Goal: Task Accomplishment & Management: Manage account settings

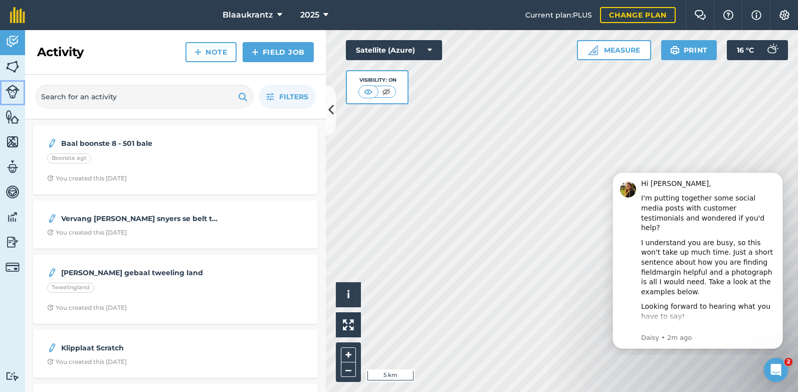
click at [14, 92] on img at bounding box center [13, 92] width 14 height 14
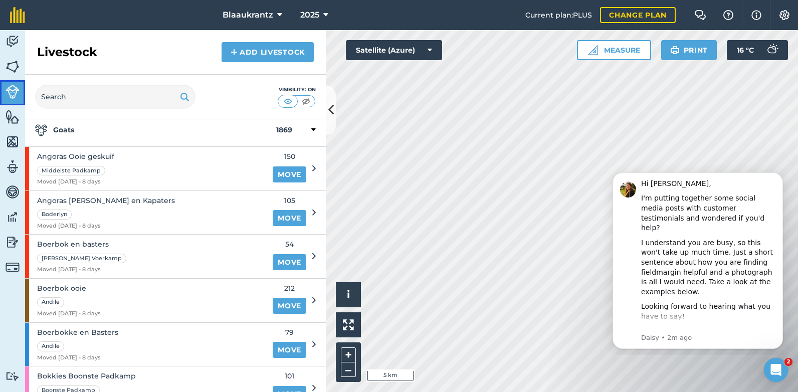
scroll to position [34, 0]
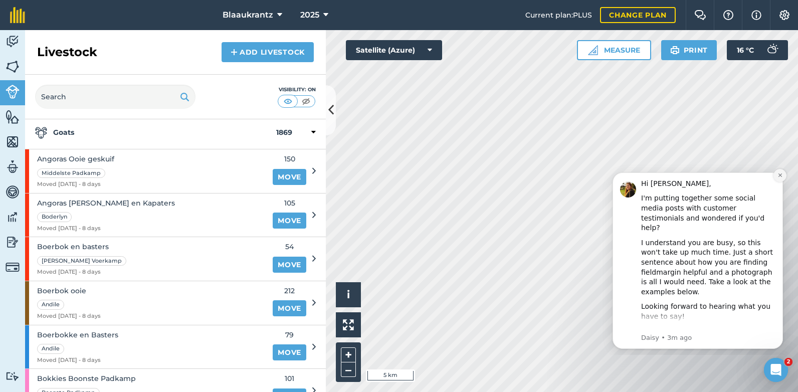
click at [779, 173] on icon "Dismiss notification" at bounding box center [781, 176] width 6 height 6
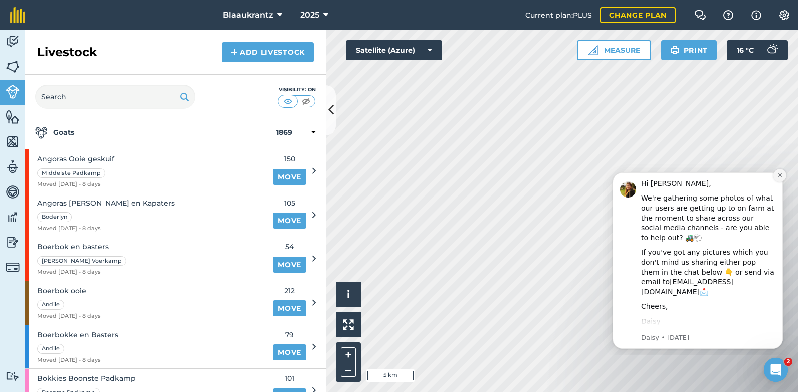
click at [780, 177] on icon "Dismiss notification" at bounding box center [781, 176] width 6 height 6
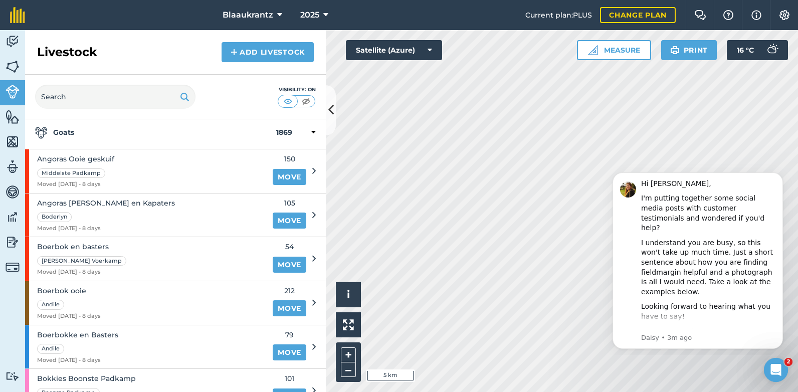
click at [780, 177] on icon "Dismiss notification" at bounding box center [780, 175] width 5 height 5
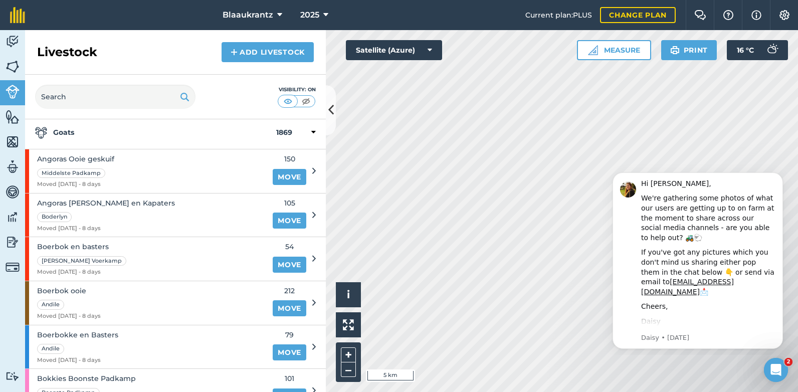
click at [780, 177] on icon "Dismiss notification" at bounding box center [780, 175] width 5 height 5
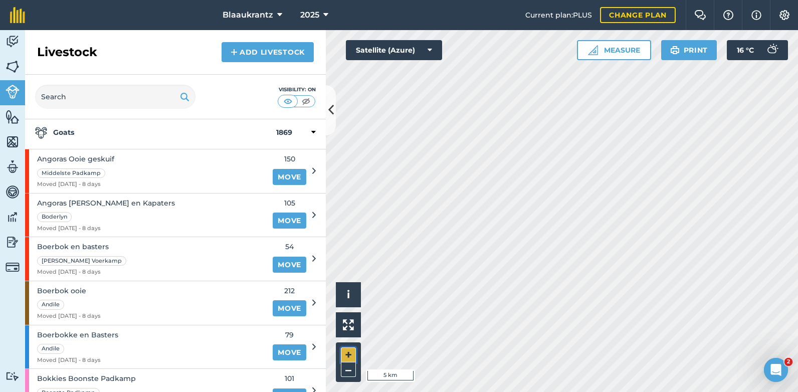
click at [346, 351] on button "+" at bounding box center [348, 355] width 15 height 15
click at [349, 354] on button "+" at bounding box center [348, 355] width 15 height 15
click at [349, 372] on button "–" at bounding box center [348, 370] width 15 height 15
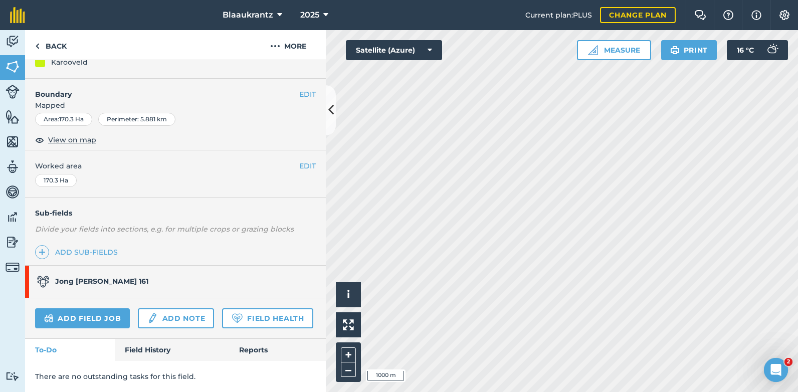
scroll to position [140, 0]
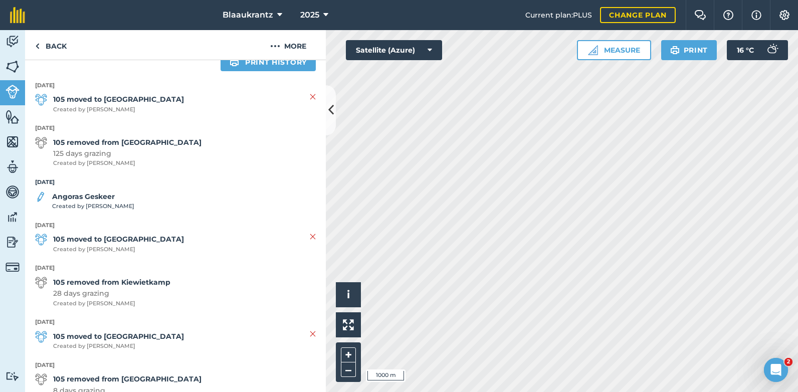
scroll to position [234, 0]
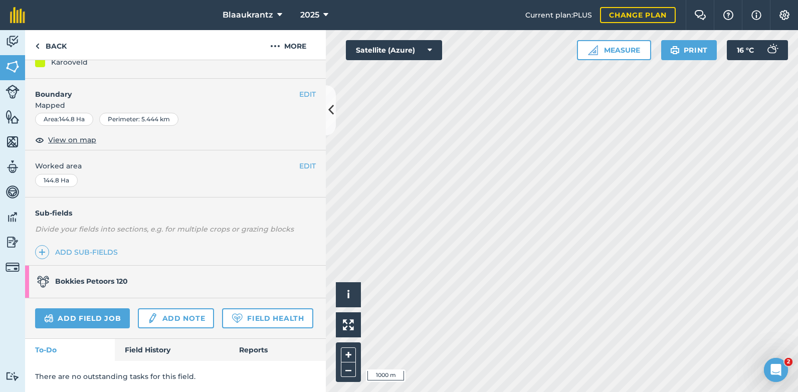
scroll to position [140, 0]
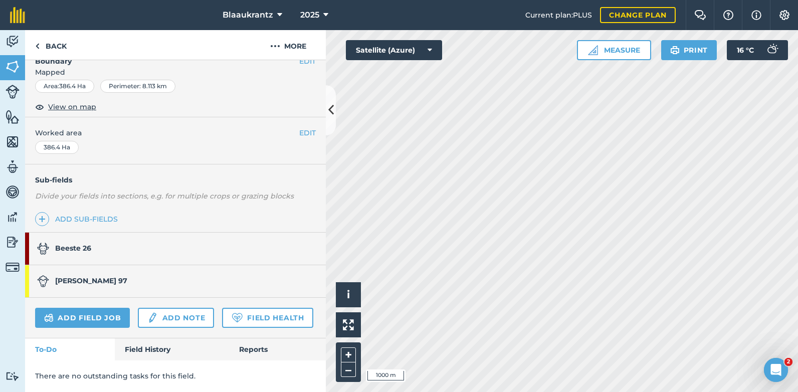
scroll to position [174, 0]
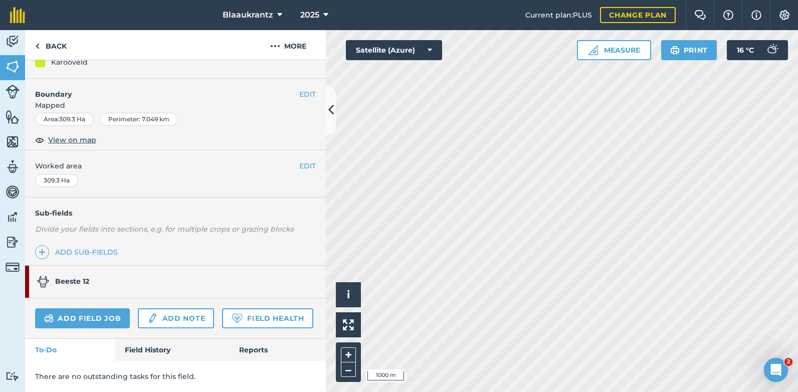
scroll to position [140, 0]
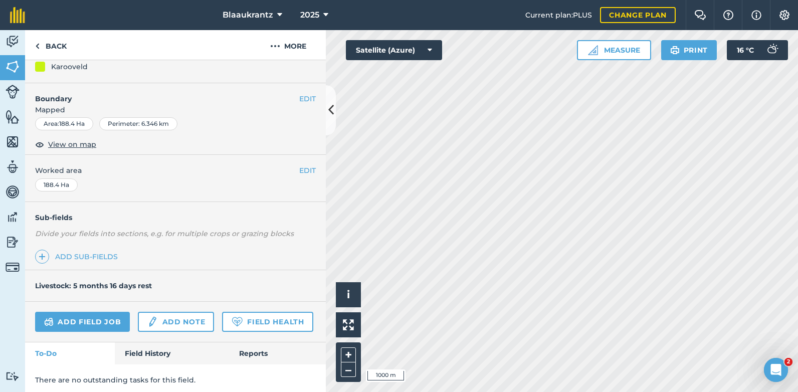
scroll to position [139, 0]
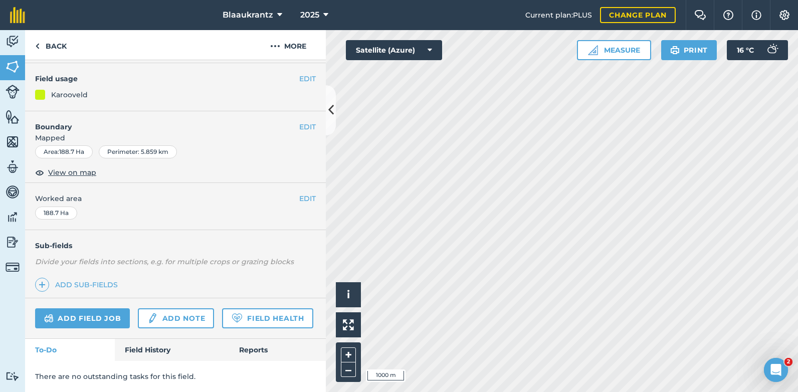
scroll to position [108, 0]
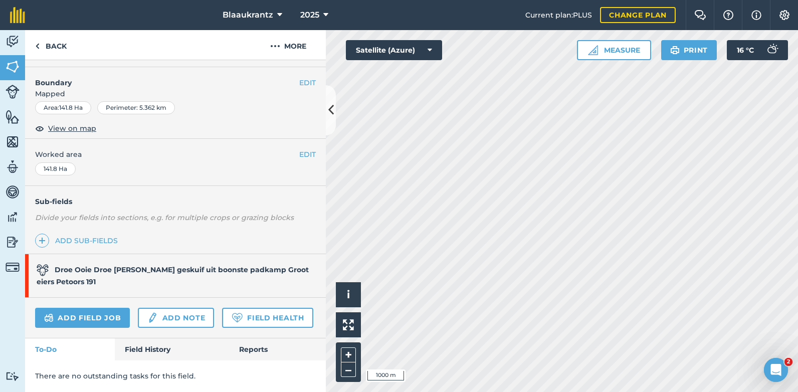
scroll to position [152, 0]
click at [38, 47] on img at bounding box center [37, 46] width 5 height 12
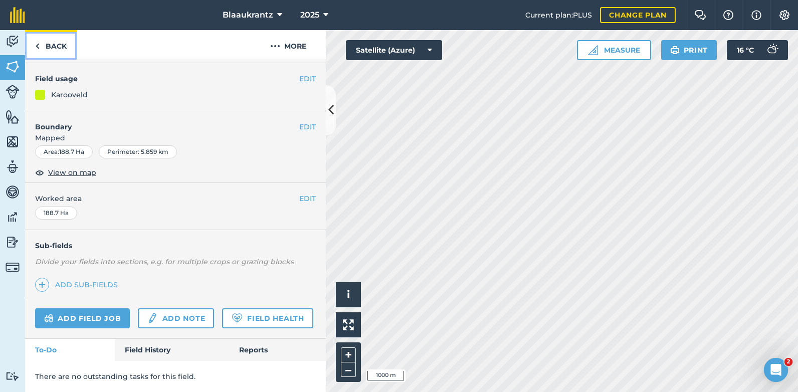
scroll to position [108, 0]
click at [12, 95] on img at bounding box center [13, 92] width 14 height 14
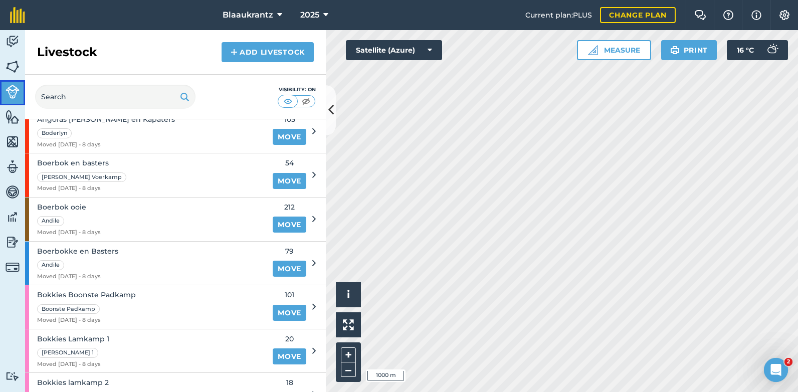
scroll to position [117, 0]
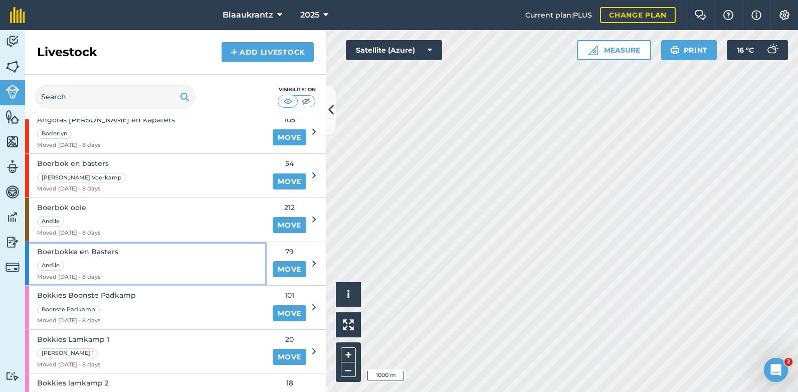
click at [163, 275] on div "Boerbokke en Basters Andile Moved [DATE] - 8 days" at bounding box center [146, 264] width 242 height 44
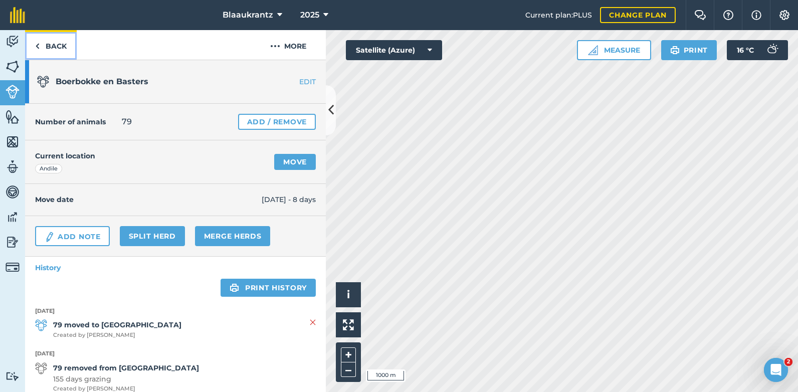
click at [48, 44] on link "Back" at bounding box center [51, 45] width 52 height 30
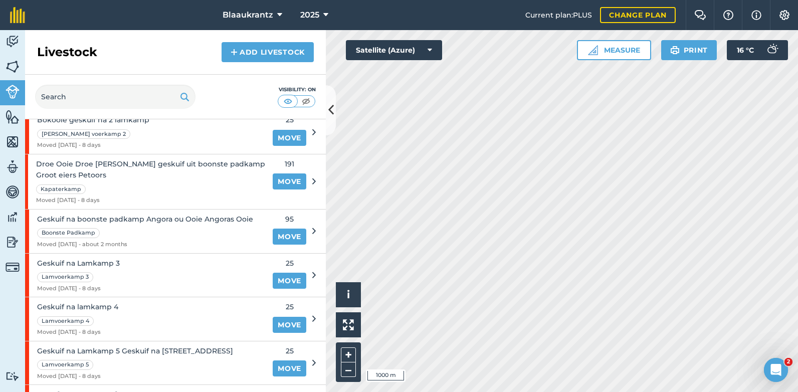
scroll to position [779, 0]
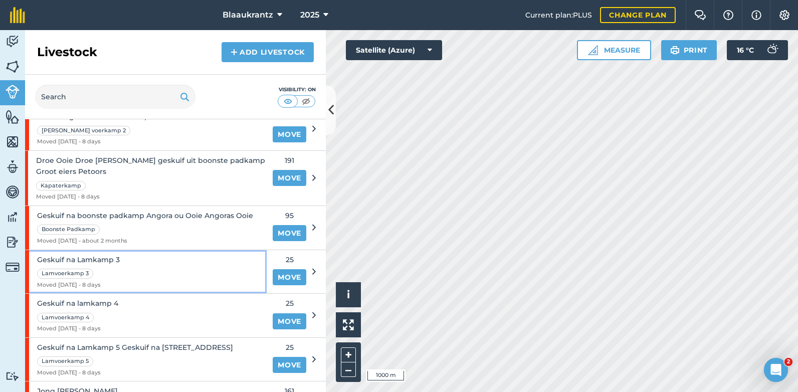
click at [113, 273] on div "Lamvoerkamp 3" at bounding box center [78, 273] width 83 height 12
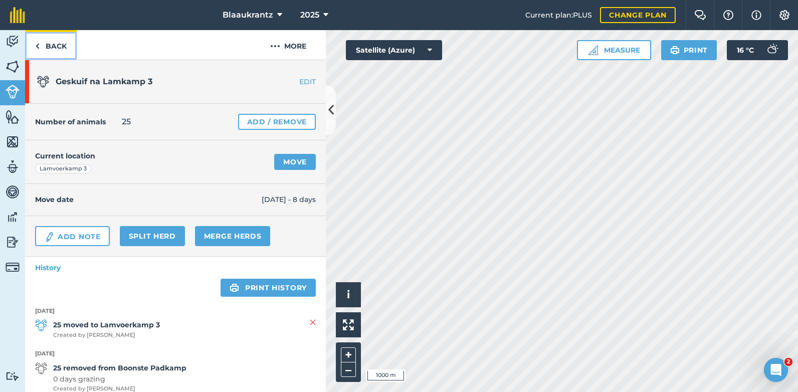
click at [36, 44] on img at bounding box center [37, 46] width 5 height 12
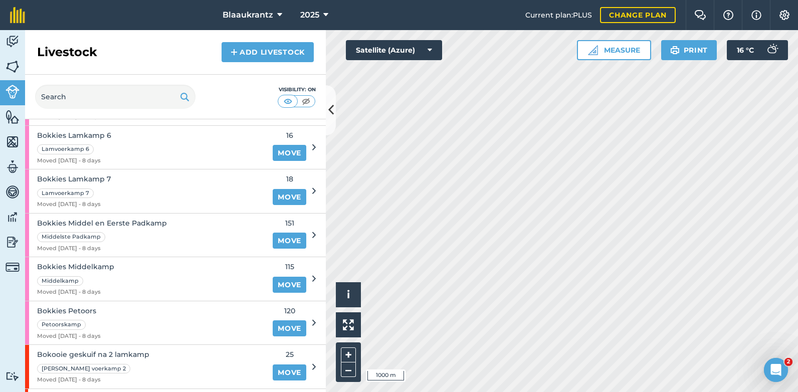
scroll to position [638, 0]
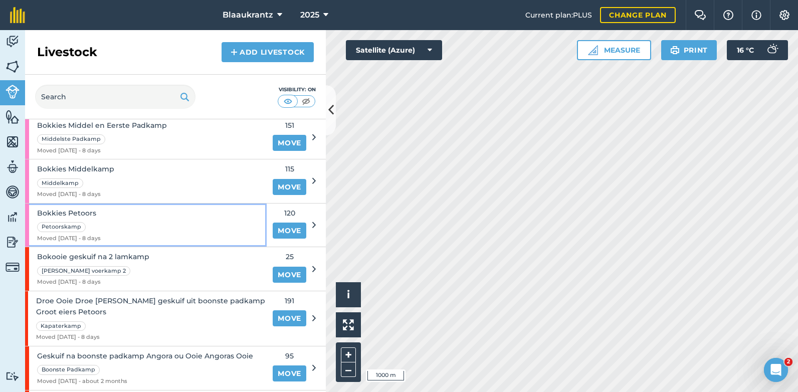
click at [182, 222] on div "Bokkies Petoors Petoorskamp Moved [DATE] - 8 days" at bounding box center [146, 226] width 242 height 44
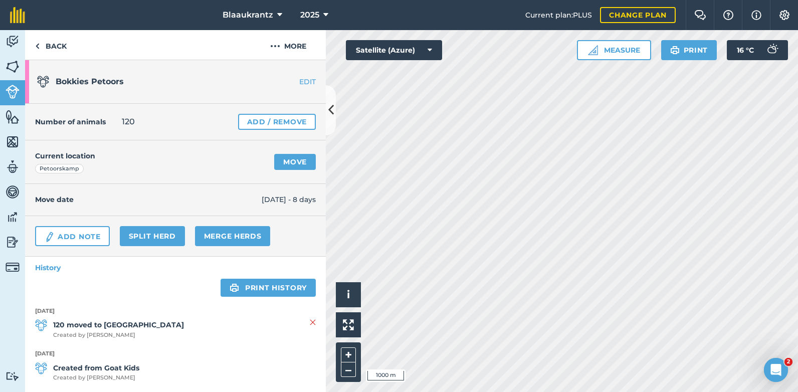
scroll to position [11, 0]
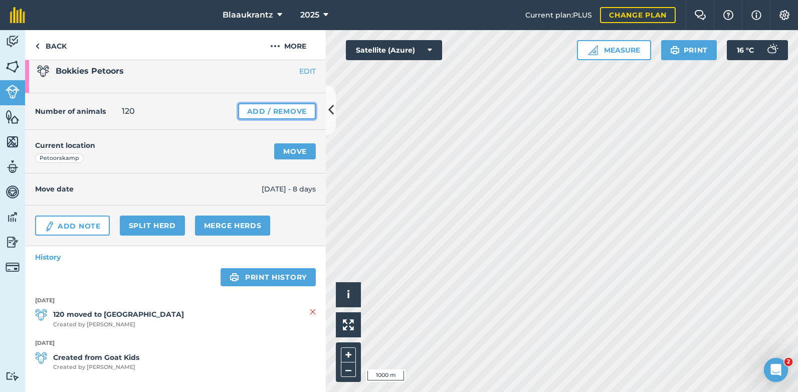
click at [281, 109] on link "Add / Remove" at bounding box center [277, 111] width 78 height 16
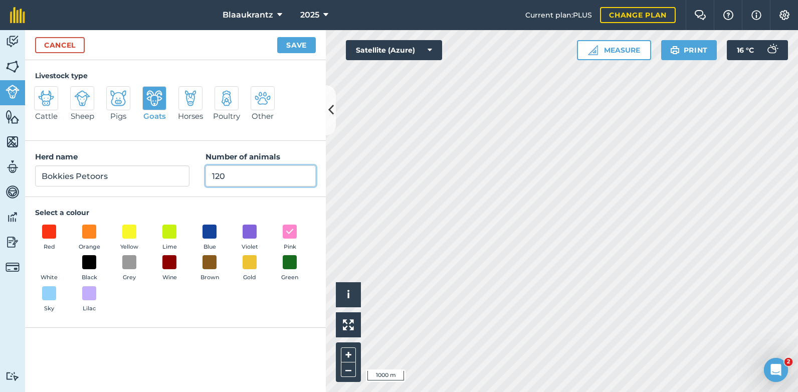
click at [226, 175] on input "120" at bounding box center [261, 176] width 110 height 21
type input "1"
type input "118"
click at [277, 37] on button "Save" at bounding box center [296, 45] width 39 height 16
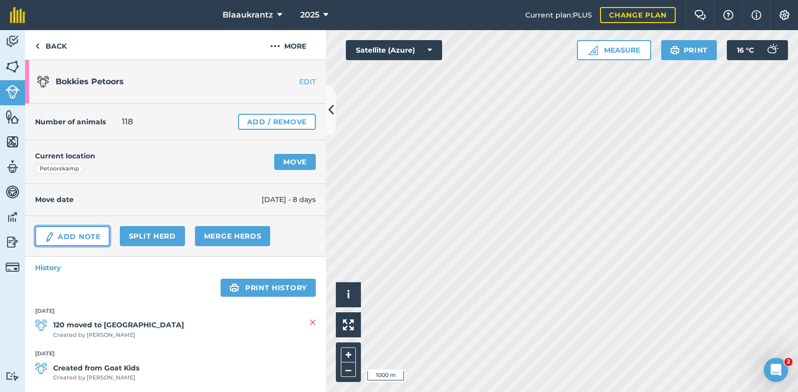
click at [71, 239] on link "Add Note" at bounding box center [72, 236] width 75 height 20
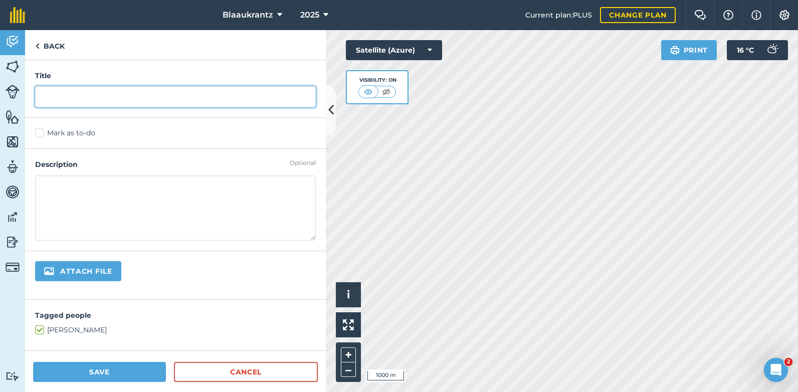
click at [50, 98] on input "text" at bounding box center [175, 96] width 281 height 21
type input "Getalle"
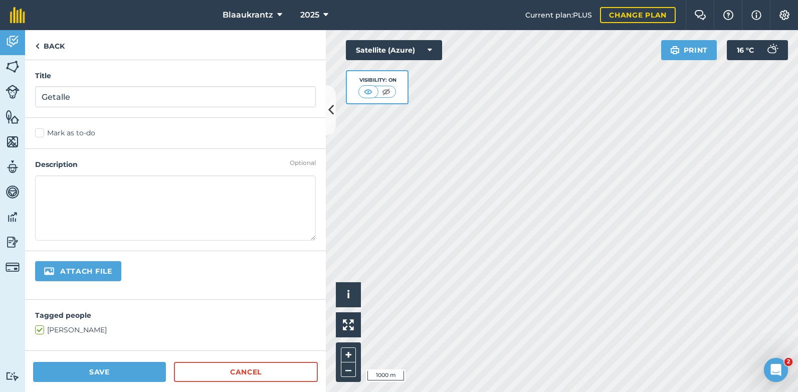
click at [52, 189] on textarea at bounding box center [175, 208] width 281 height 65
type textarea "118 Ooie 120 Bokkies 14 Droe Ooie geskuif [PERSON_NAME] 7 Grooteiers wat nog mo…"
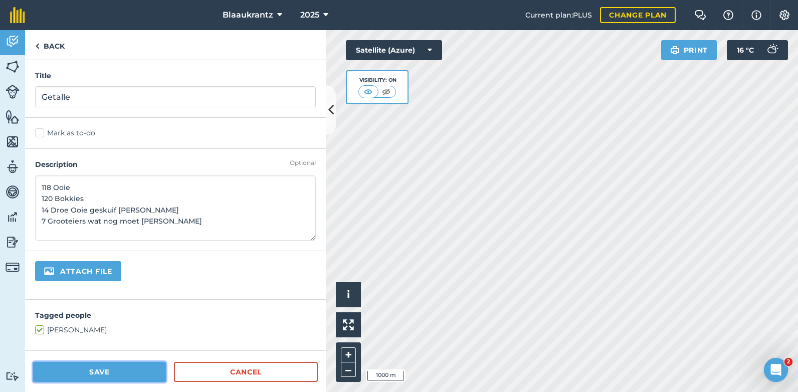
click at [85, 373] on button "Save" at bounding box center [99, 372] width 133 height 20
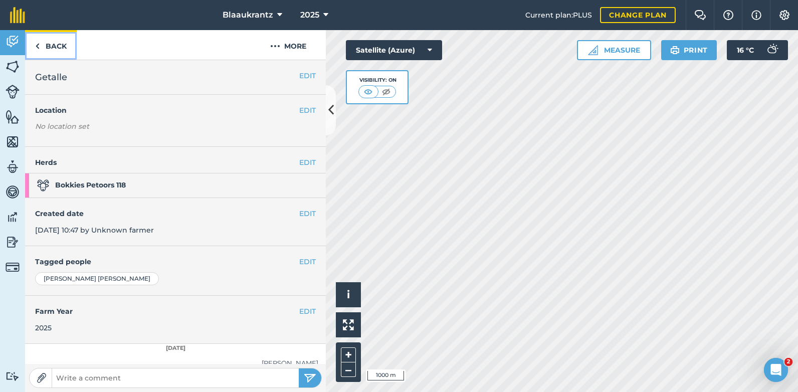
click at [41, 47] on link "Back" at bounding box center [51, 45] width 52 height 30
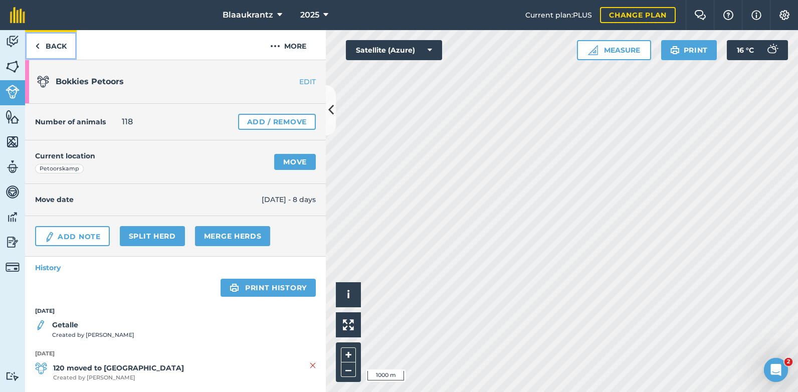
click at [38, 50] on img at bounding box center [37, 46] width 5 height 12
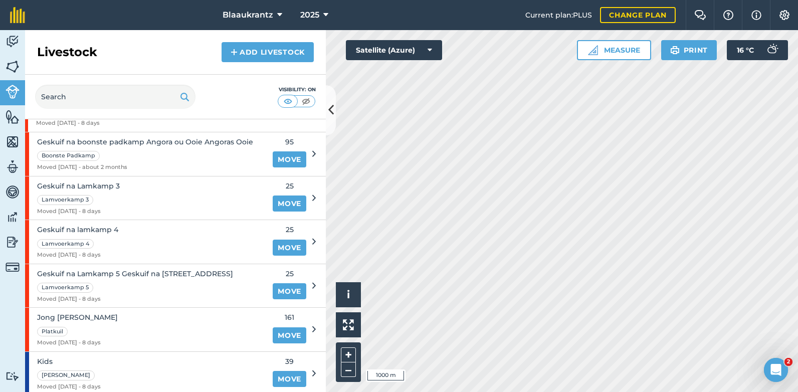
scroll to position [864, 0]
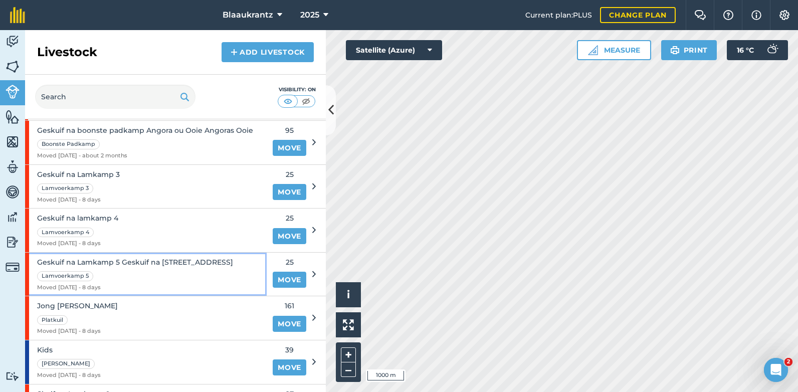
click at [84, 253] on div "Geskuif na Lamkamp 5 Geskuif na Lamkamp 5 Lamvoerkamp 5 Moved [DATE] - 8 days" at bounding box center [135, 275] width 196 height 44
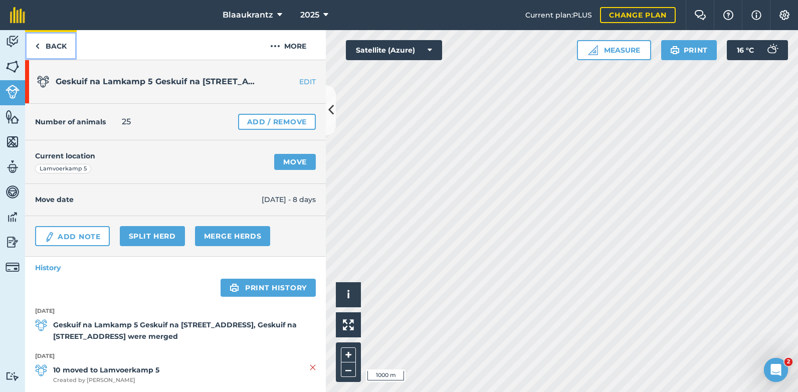
click at [43, 47] on link "Back" at bounding box center [51, 45] width 52 height 30
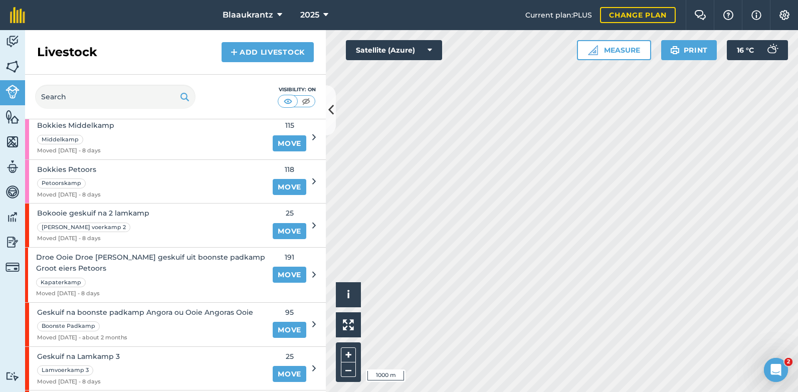
scroll to position [669, 0]
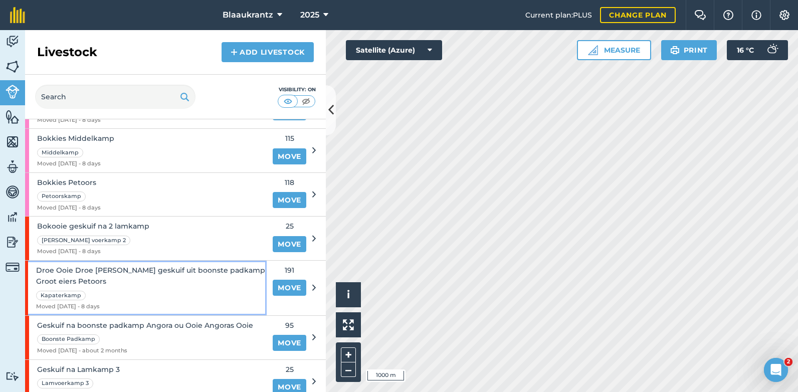
click at [186, 301] on div "Kapaterkamp" at bounding box center [151, 295] width 231 height 12
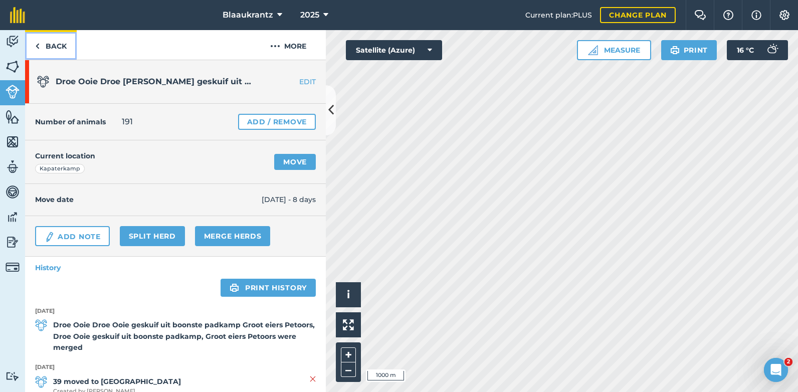
click at [50, 43] on link "Back" at bounding box center [51, 45] width 52 height 30
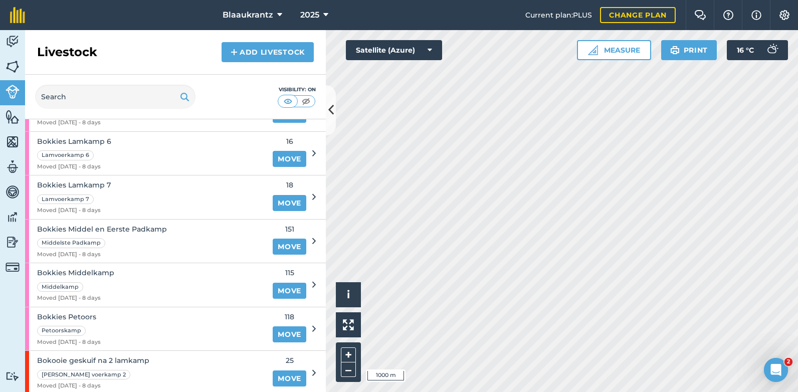
scroll to position [552, 0]
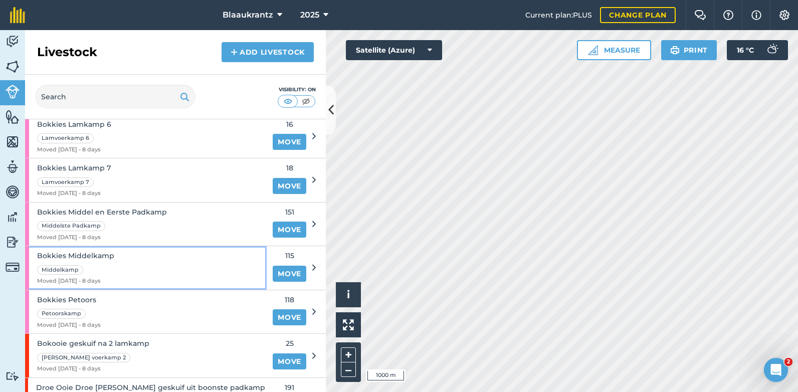
click at [88, 265] on div "Middelkamp" at bounding box center [75, 270] width 77 height 12
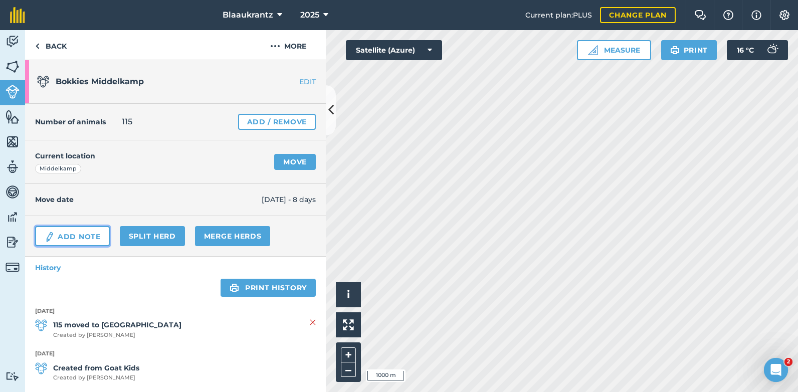
click at [78, 235] on link "Add Note" at bounding box center [72, 236] width 75 height 20
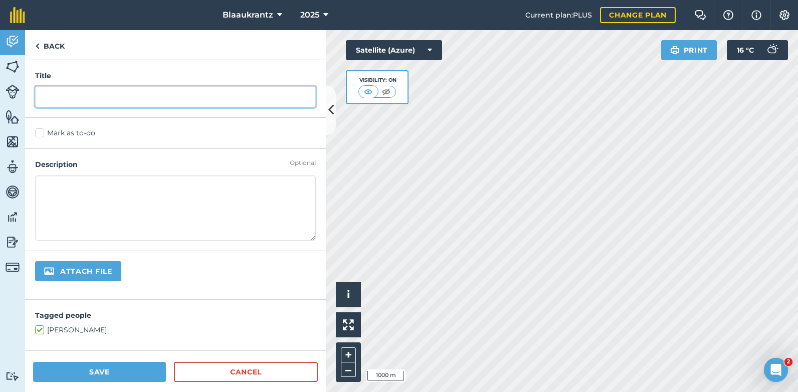
click at [58, 98] on input "text" at bounding box center [175, 96] width 281 height 21
type input "Getalle Middelkamp"
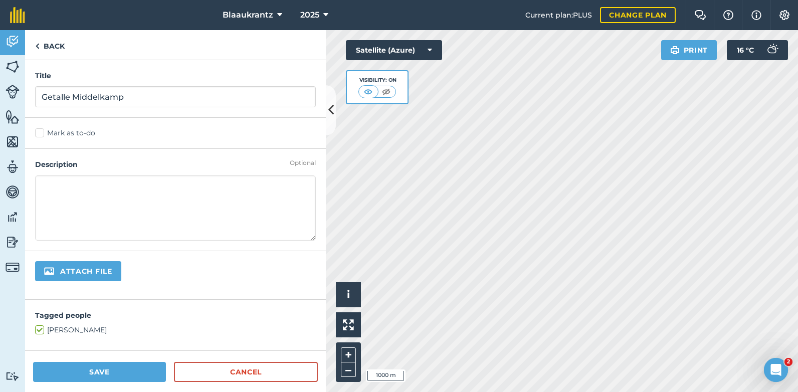
click at [59, 198] on textarea at bounding box center [175, 208] width 281 height 65
type textarea "113 Ooie 115 Bokkies 34 Droe ooie geskuif [PERSON_NAME]"
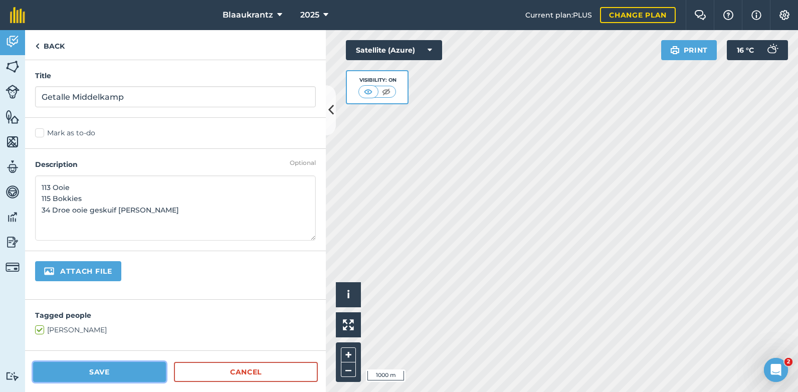
click at [98, 371] on button "Save" at bounding box center [99, 372] width 133 height 20
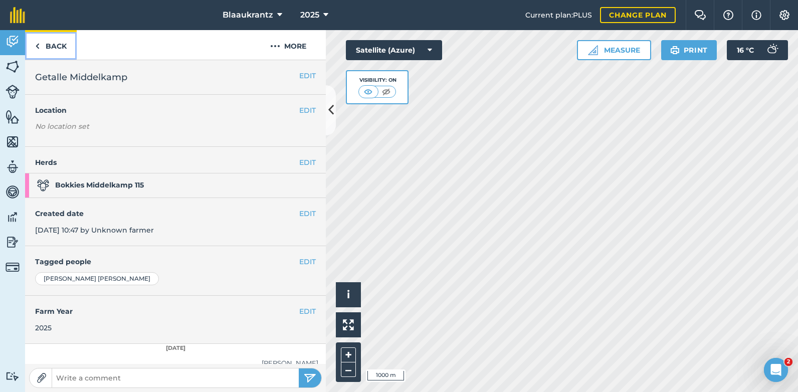
click at [39, 47] on img at bounding box center [37, 46] width 5 height 12
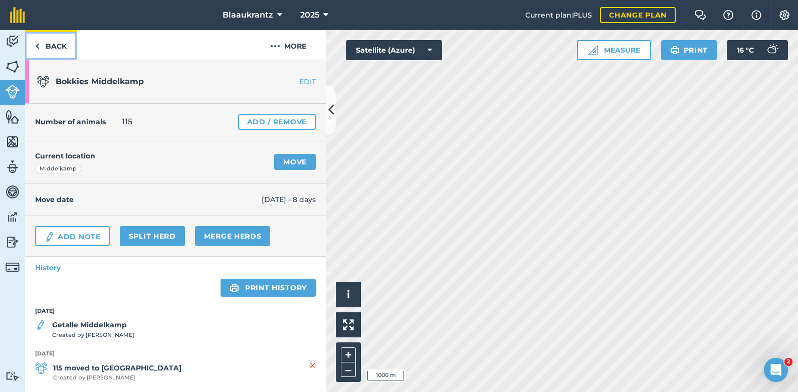
click at [46, 45] on link "Back" at bounding box center [51, 45] width 52 height 30
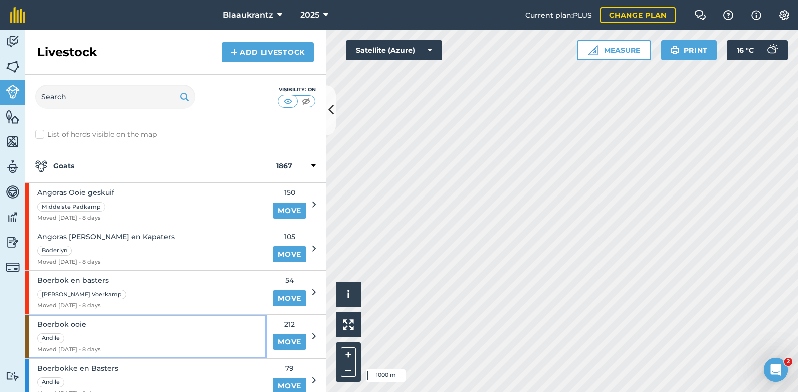
click at [58, 335] on div "Andile" at bounding box center [50, 339] width 27 height 10
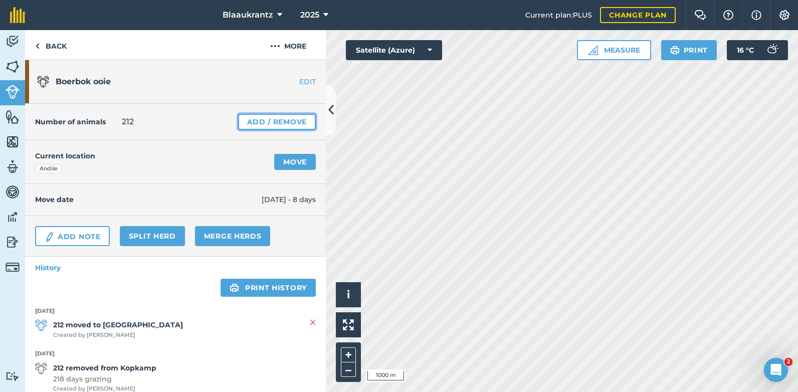
click at [273, 123] on link "Add / Remove" at bounding box center [277, 122] width 78 height 16
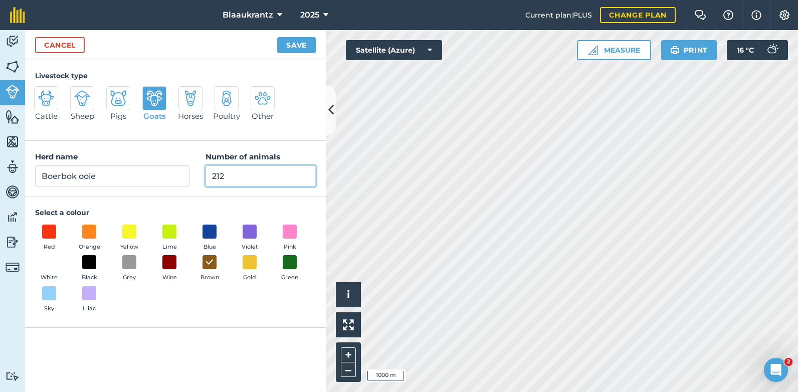
click at [227, 178] on input "212" at bounding box center [261, 176] width 110 height 21
type input "2"
type input "169"
click at [297, 46] on button "Save" at bounding box center [296, 45] width 39 height 16
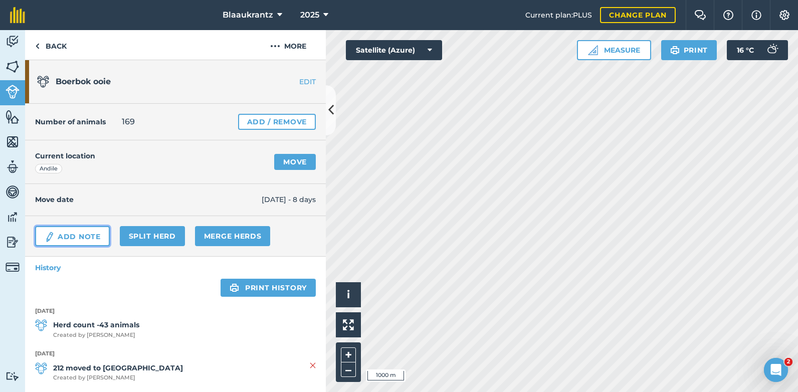
click at [71, 237] on link "Add Note" at bounding box center [72, 236] width 75 height 20
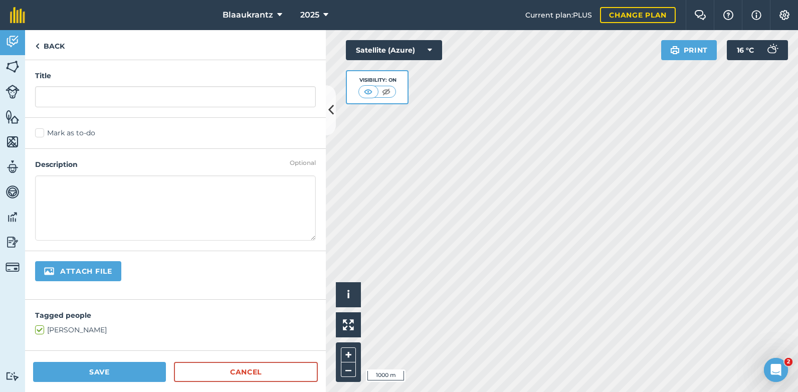
click at [48, 187] on textarea at bounding box center [175, 208] width 281 height 65
click at [44, 203] on textarea "Was 164 +5 Bygesit" at bounding box center [175, 208] width 281 height 65
type textarea "Was 164 +5 Bygesit 147 Kids Bokke [PERSON_NAME] nog"
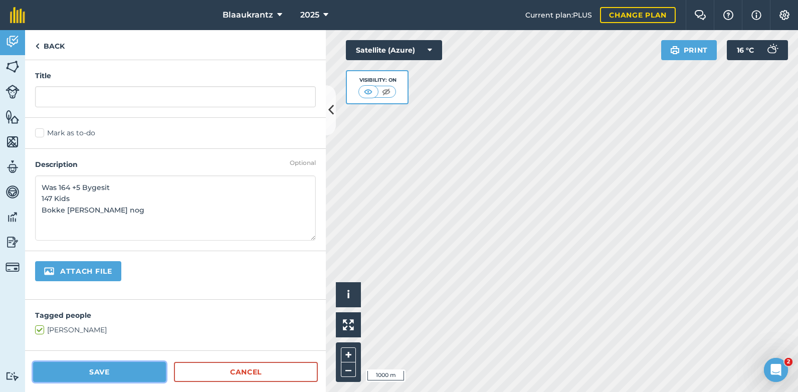
click at [68, 375] on button "Save" at bounding box center [99, 372] width 133 height 20
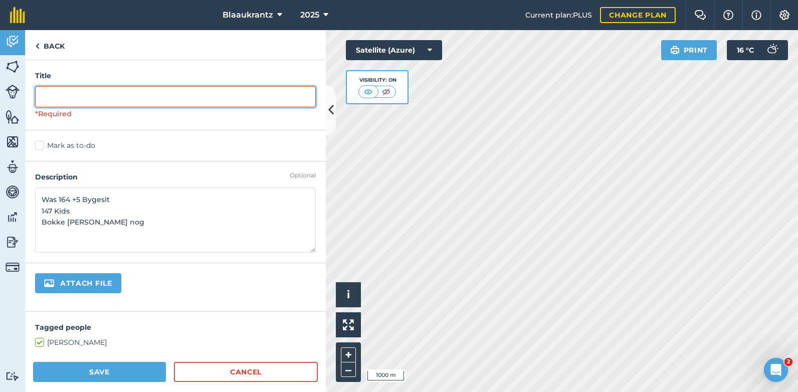
click at [48, 95] on input "text" at bounding box center [175, 96] width 281 height 21
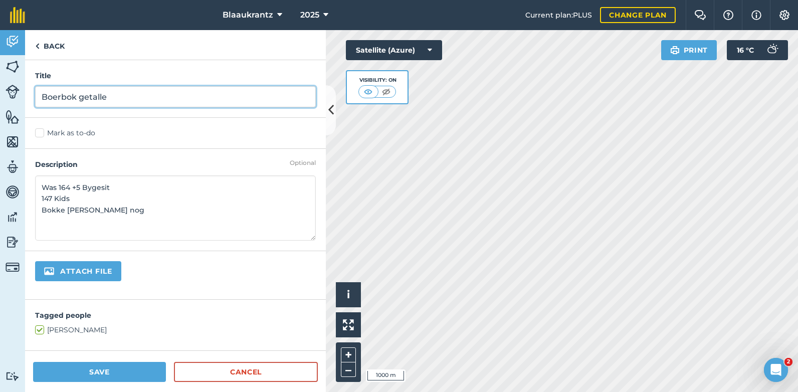
type input "Boerbok getalle"
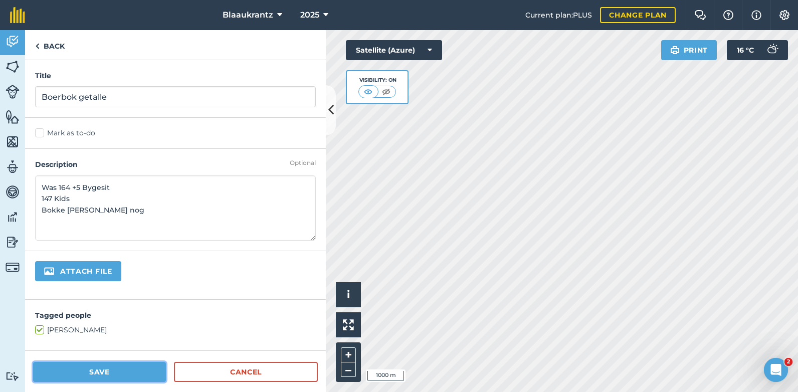
click at [113, 371] on button "Save" at bounding box center [99, 372] width 133 height 20
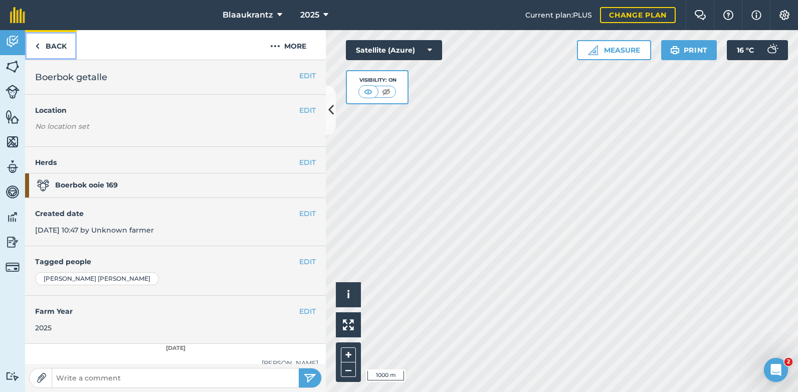
click at [63, 45] on link "Back" at bounding box center [51, 45] width 52 height 30
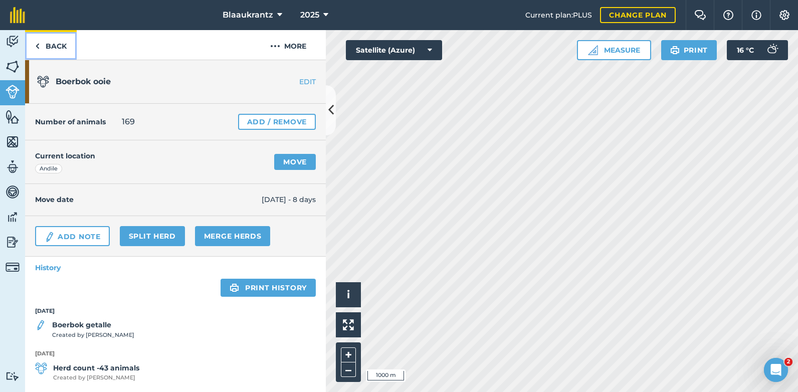
click at [55, 47] on link "Back" at bounding box center [51, 45] width 52 height 30
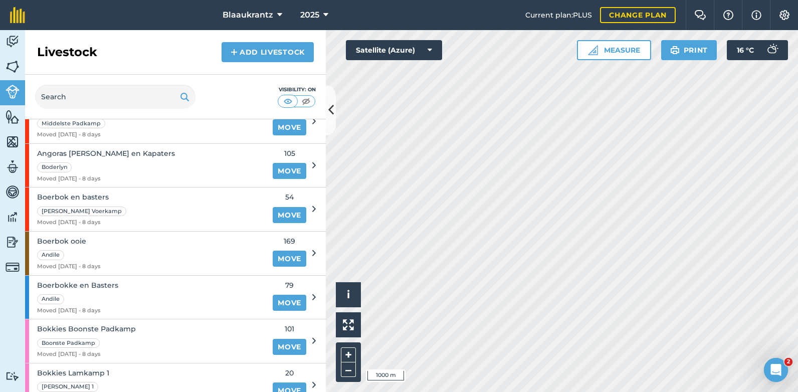
scroll to position [87, 0]
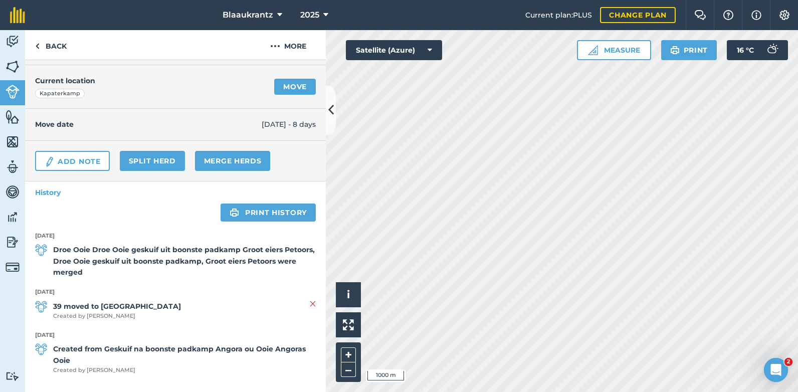
scroll to position [78, 0]
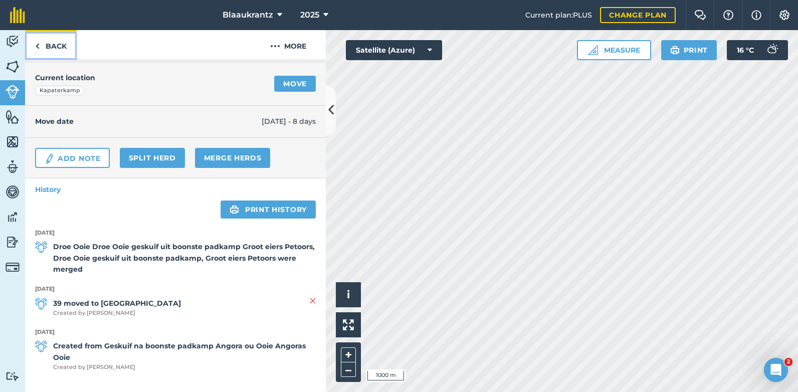
click at [37, 50] on img at bounding box center [37, 46] width 5 height 12
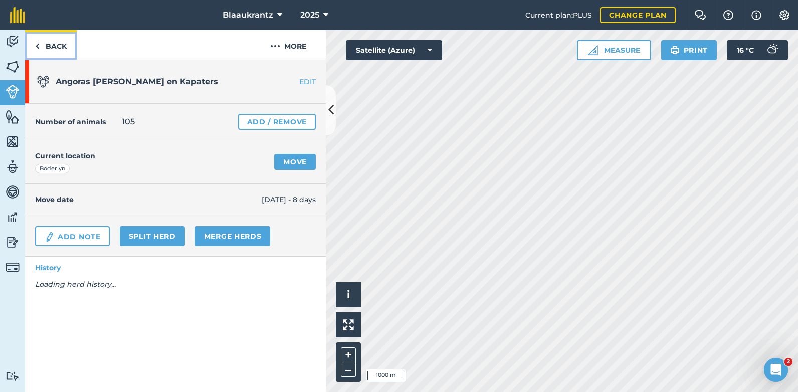
click at [37, 50] on img at bounding box center [37, 46] width 5 height 12
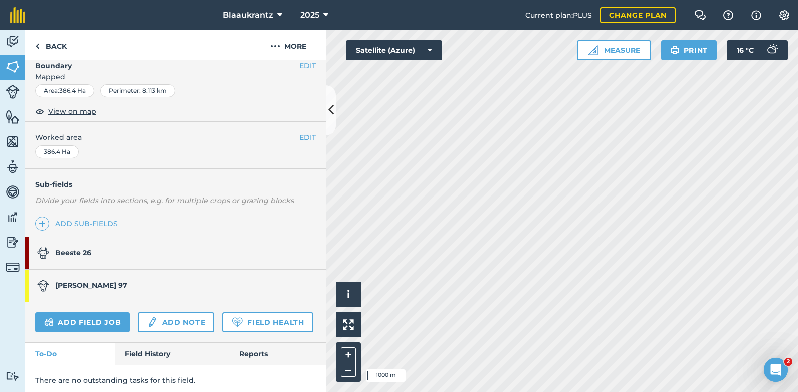
scroll to position [174, 0]
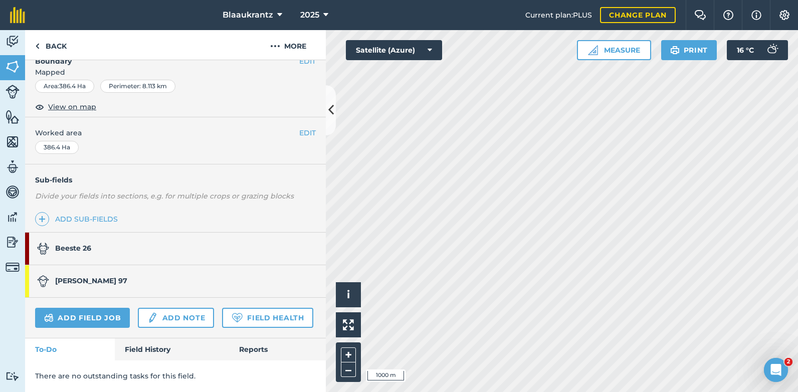
scroll to position [174, 0]
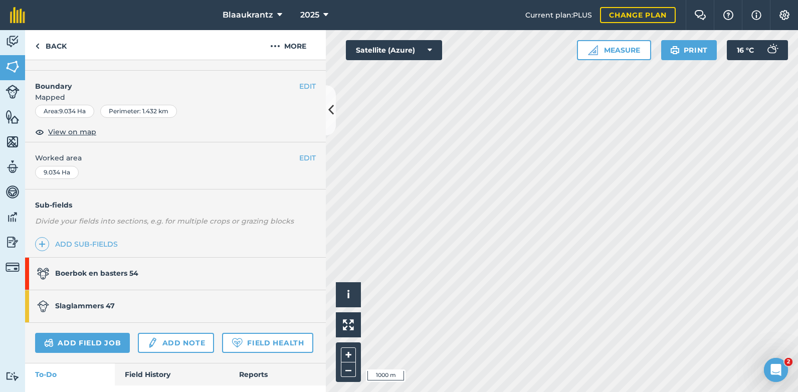
scroll to position [137, 0]
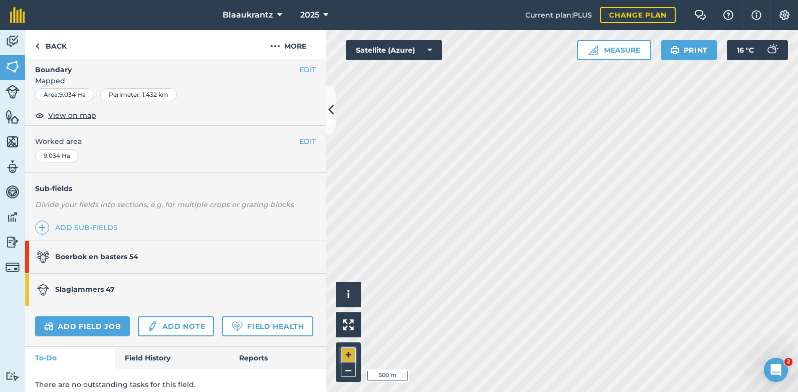
click at [352, 356] on button "+" at bounding box center [348, 355] width 15 height 15
click at [666, 45] on div "Hello i © 2025 TomTom, Microsoft 200 m + – Satellite (Azure) Measure Print 16 °…" at bounding box center [562, 211] width 472 height 362
click at [346, 355] on button "+" at bounding box center [348, 355] width 15 height 15
click at [351, 352] on button "+" at bounding box center [348, 355] width 15 height 15
click at [350, 353] on button "+" at bounding box center [348, 355] width 15 height 15
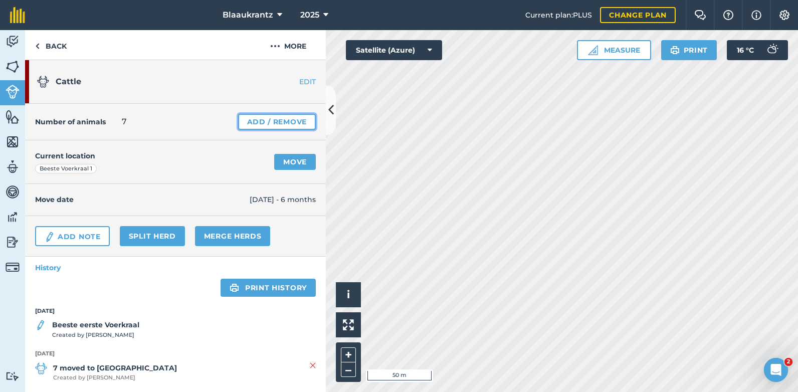
click at [294, 120] on link "Add / Remove" at bounding box center [277, 122] width 78 height 16
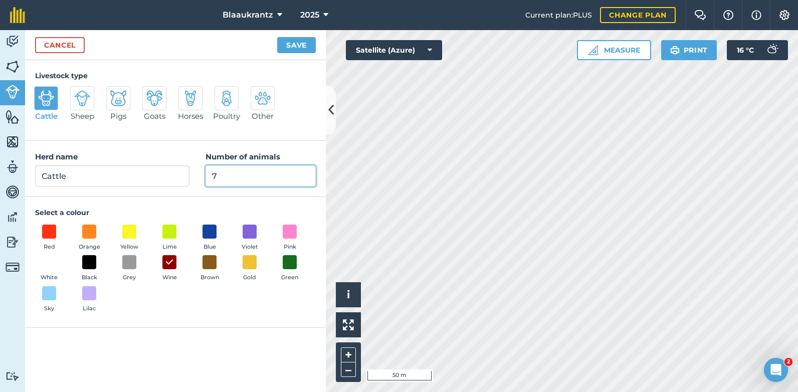
click at [218, 178] on input "7" at bounding box center [261, 176] width 110 height 21
type input "0"
click at [277, 37] on button "Save" at bounding box center [296, 45] width 39 height 16
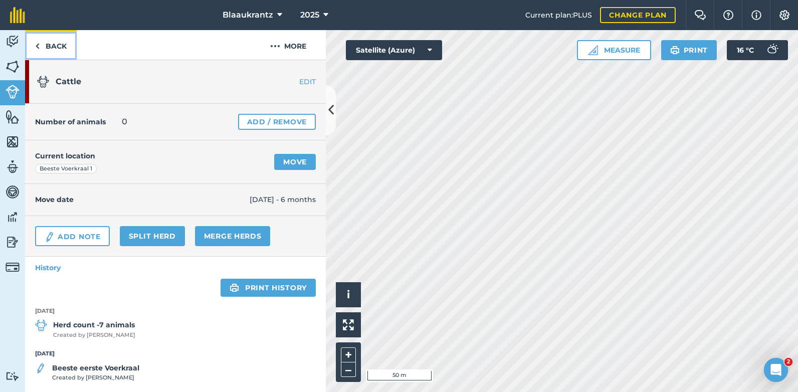
click at [47, 46] on link "Back" at bounding box center [51, 45] width 52 height 30
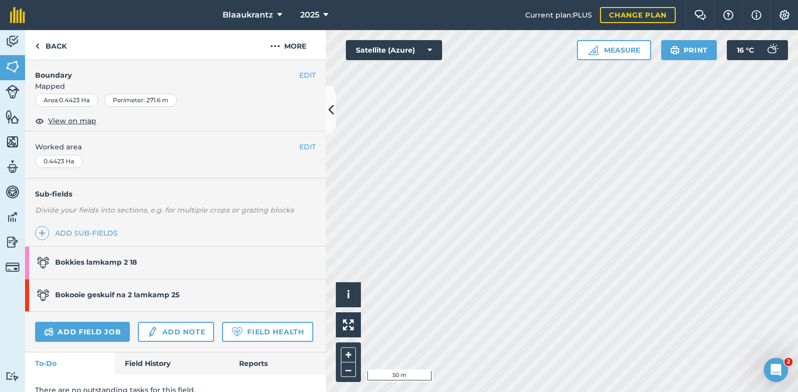
scroll to position [174, 0]
